Goal: Find specific page/section: Find specific page/section

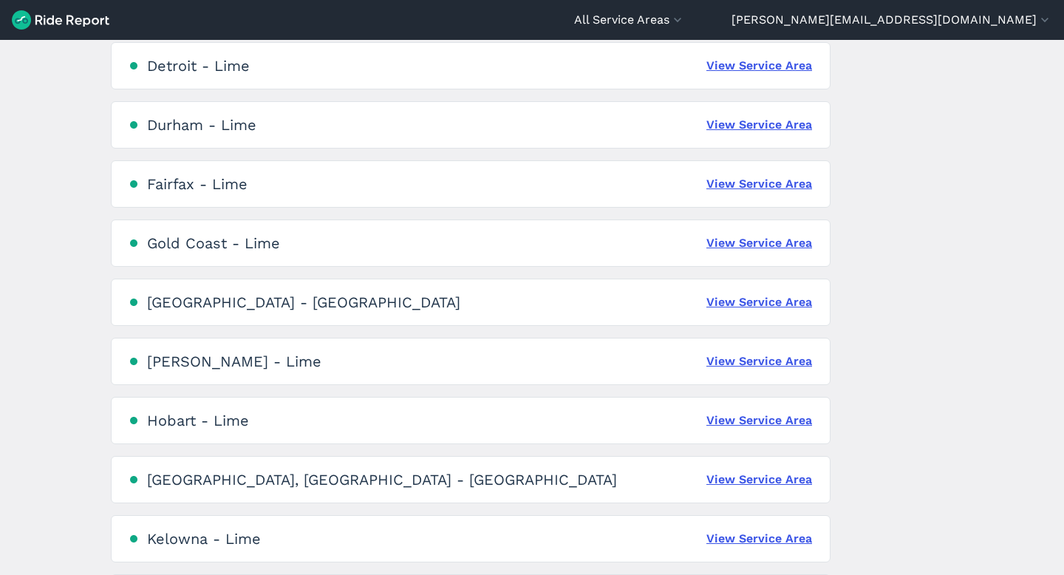
scroll to position [1285, 0]
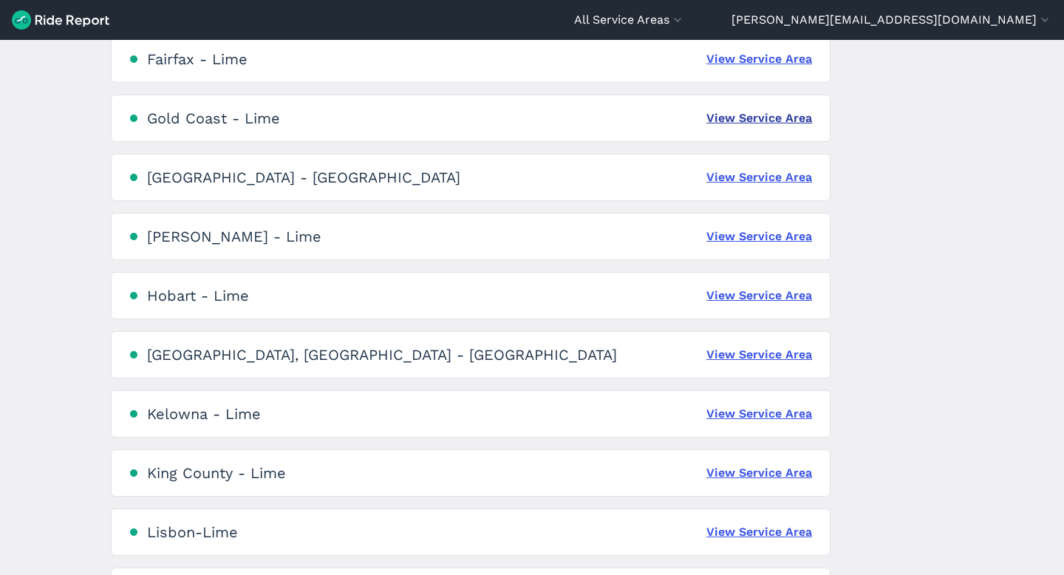
click at [770, 120] on link "View Service Area" at bounding box center [759, 118] width 106 height 18
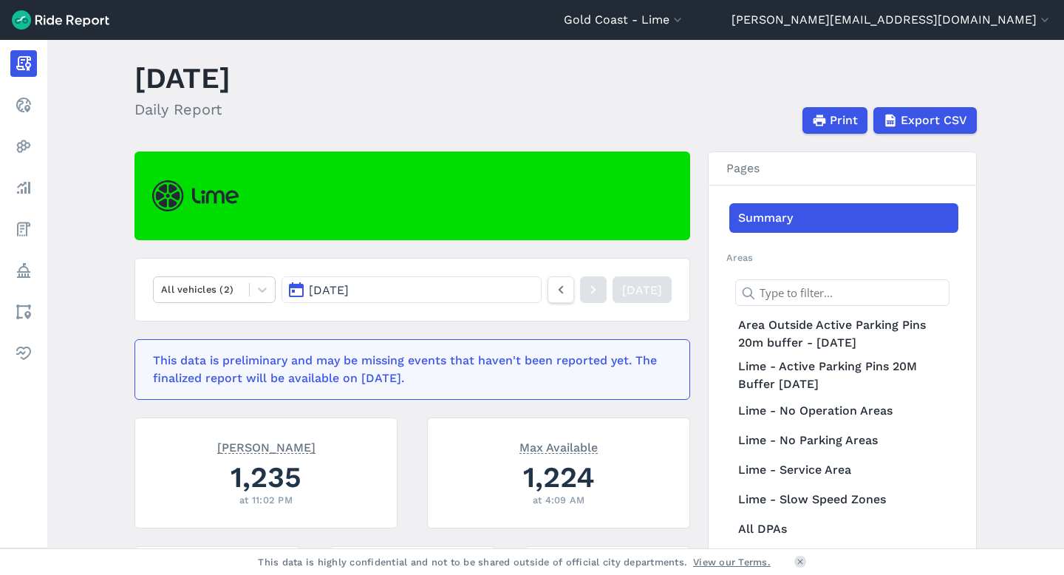
scroll to position [107, 0]
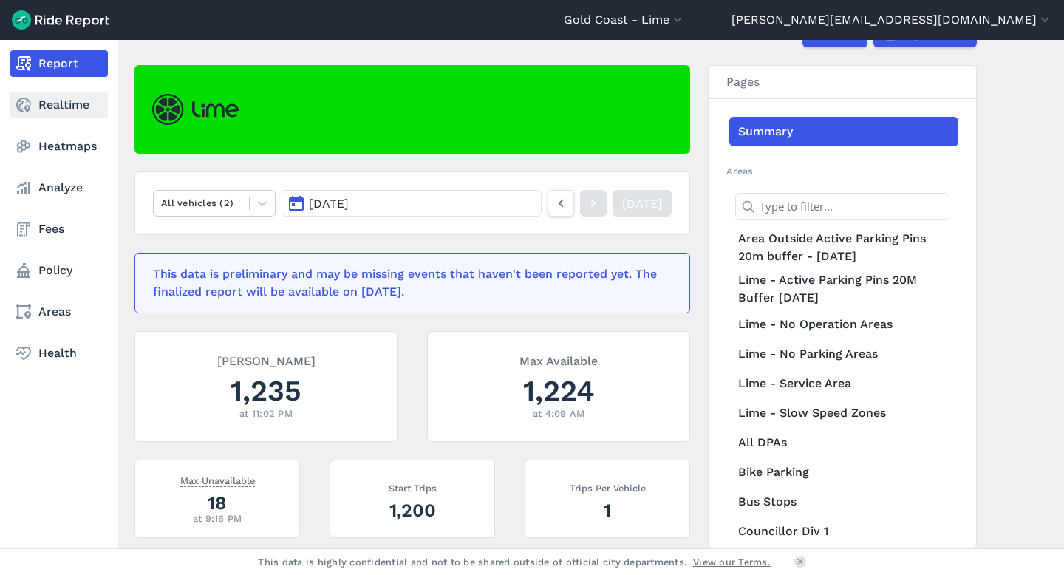
click at [38, 103] on link "Realtime" at bounding box center [59, 105] width 98 height 27
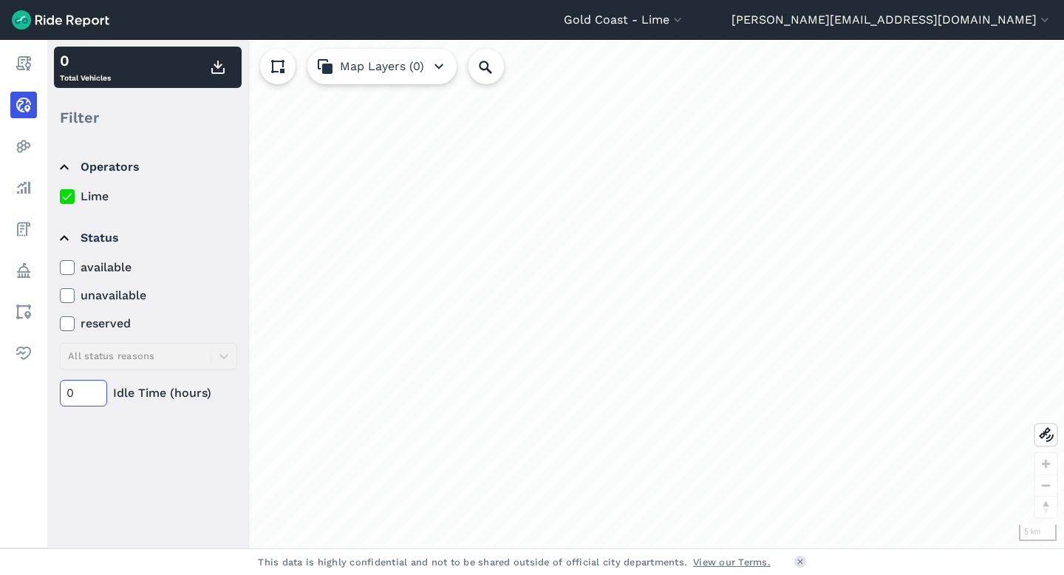
click at [77, 392] on input "0" at bounding box center [83, 393] width 47 height 27
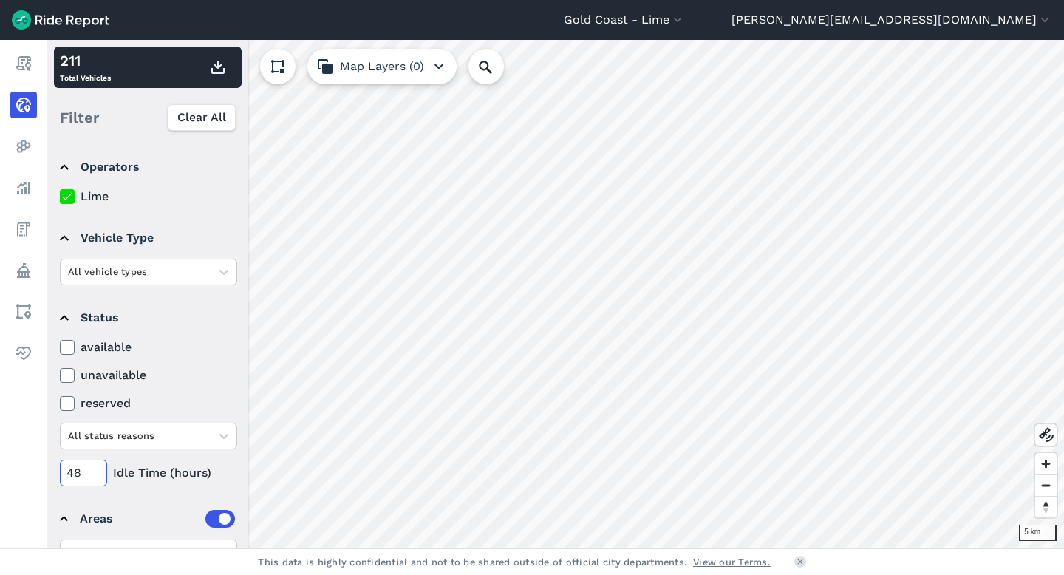
type input "48"
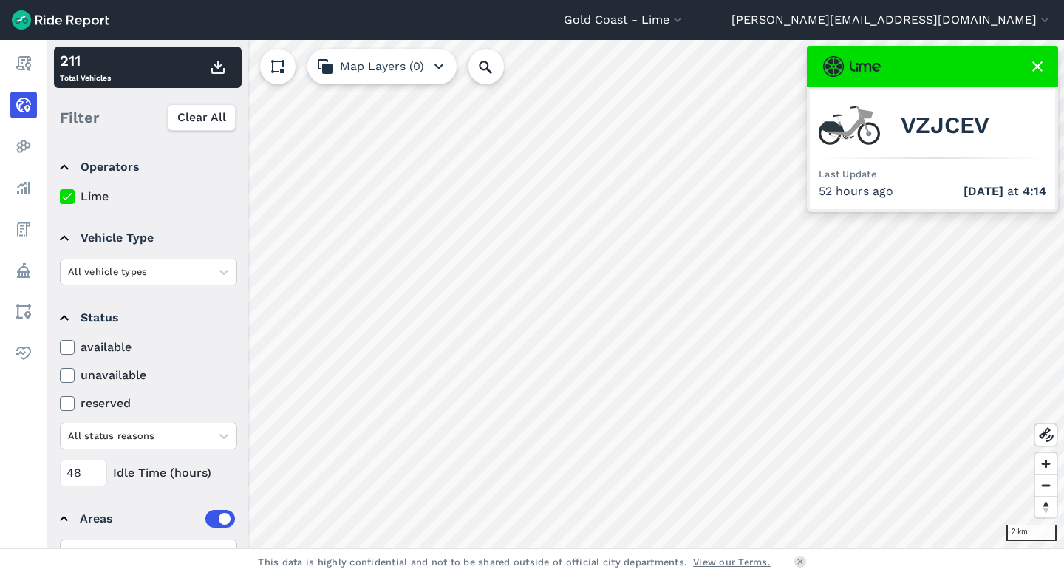
click at [1043, 69] on icon at bounding box center [1037, 67] width 18 height 18
